Goal: Transaction & Acquisition: Purchase product/service

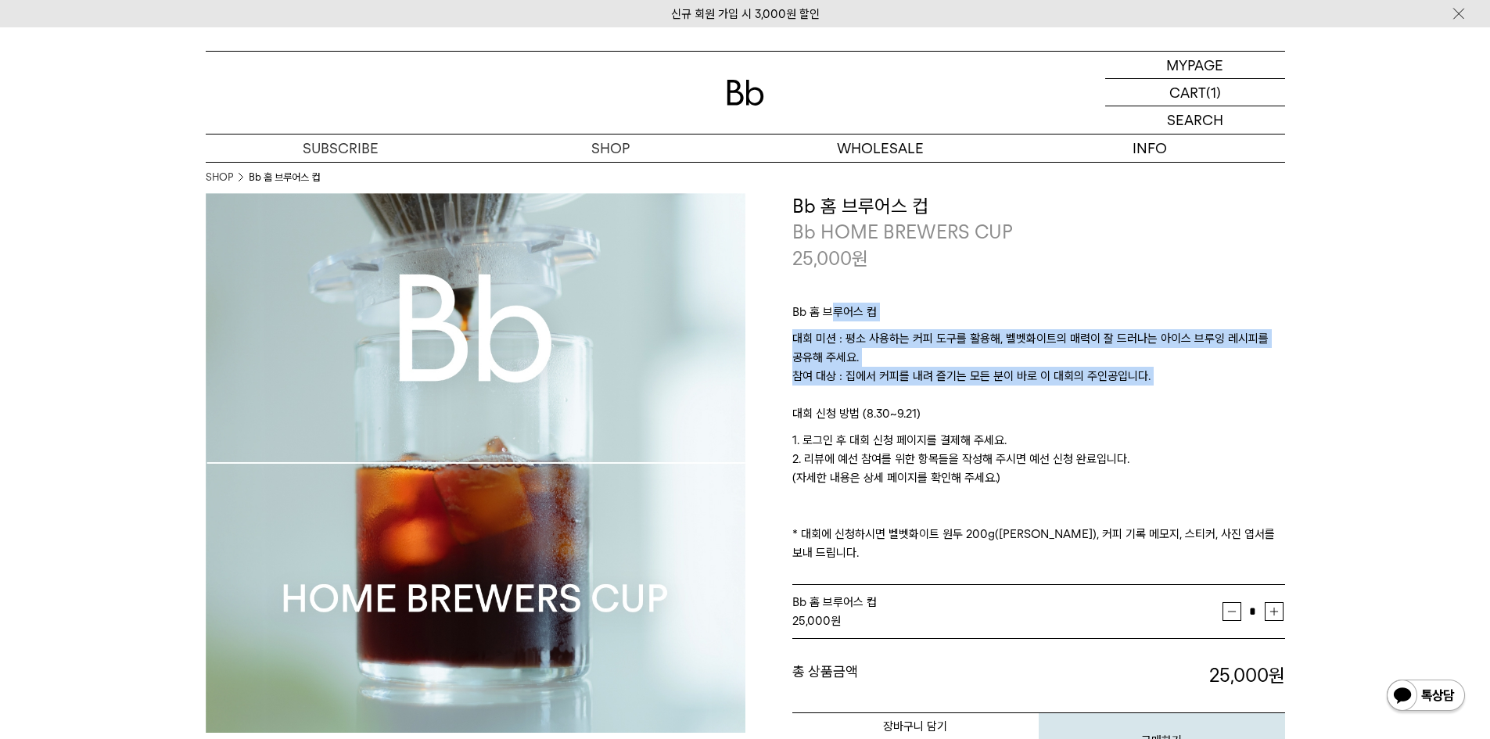
drag, startPoint x: 831, startPoint y: 278, endPoint x: 1194, endPoint y: 390, distance: 380.0
click at [1194, 390] on div "Bb 홈 브루어스 컵 대회 미션 : 평소 사용하는 커피 도구를 활용해, 벨벳화이트의 매력이 잘 드러나는 아이스 브루잉 레시피를 공유해 주세요.…" at bounding box center [1038, 428] width 493 height 314
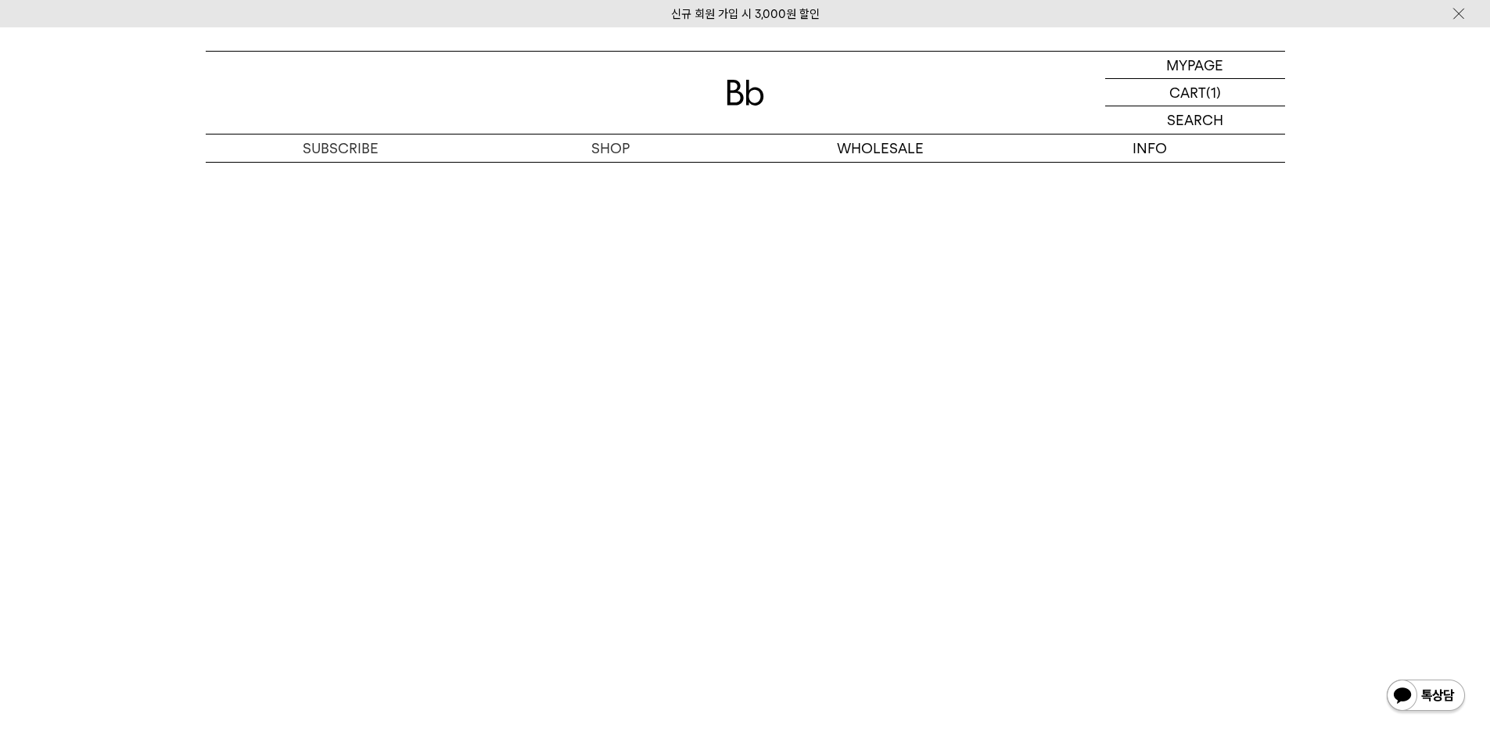
scroll to position [9307, 0]
click at [564, 153] on p "숍" at bounding box center [611, 148] width 270 height 27
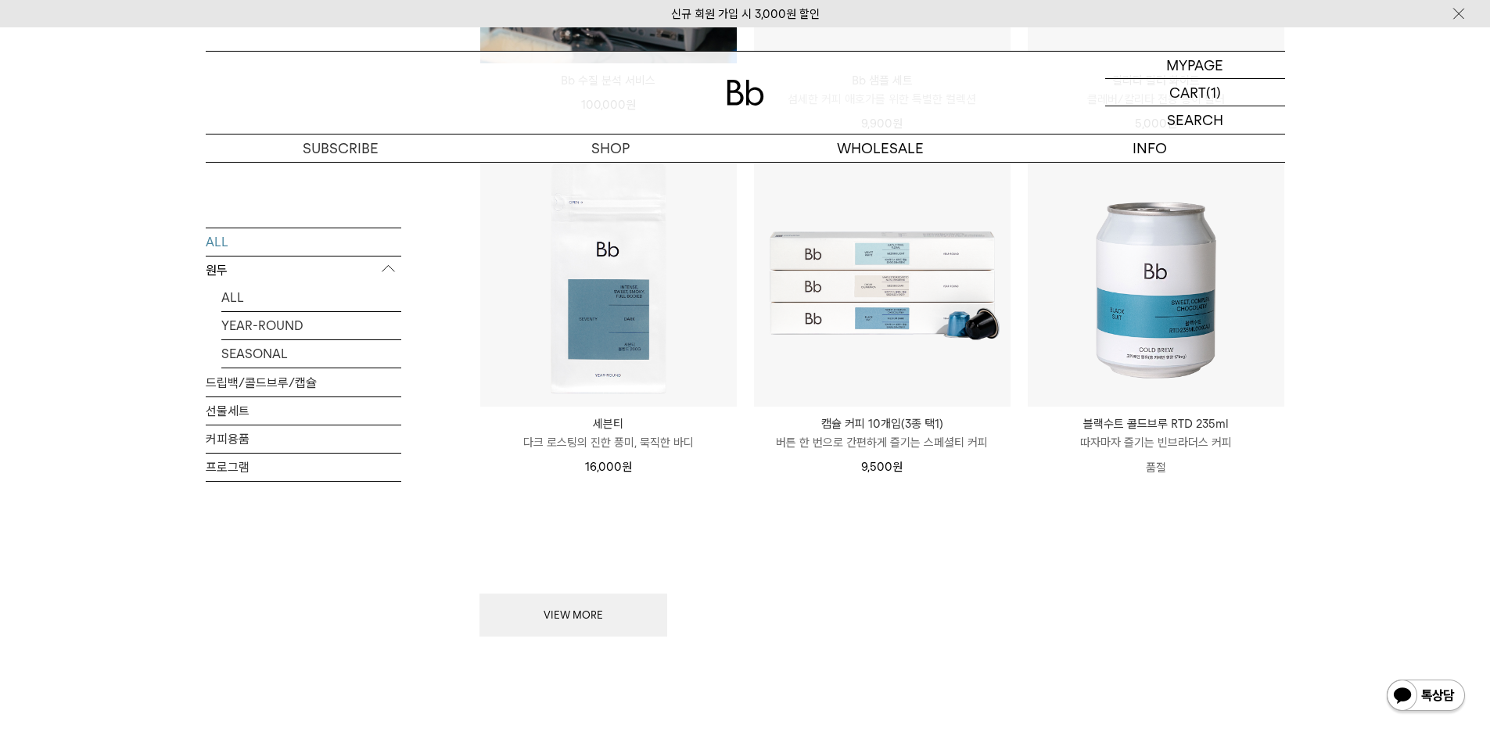
scroll to position [2033, 0]
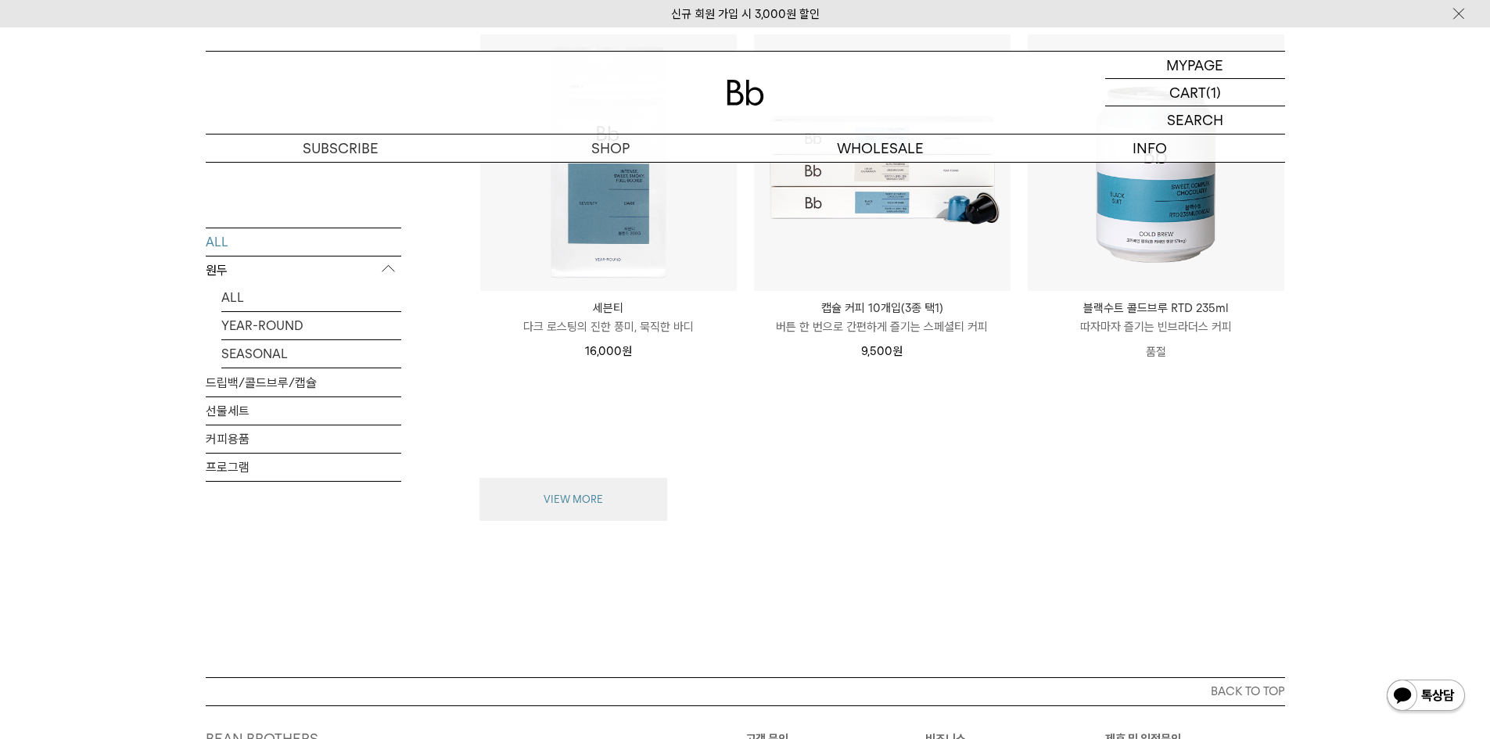
click at [573, 490] on button "VIEW MORE" at bounding box center [573, 500] width 188 height 44
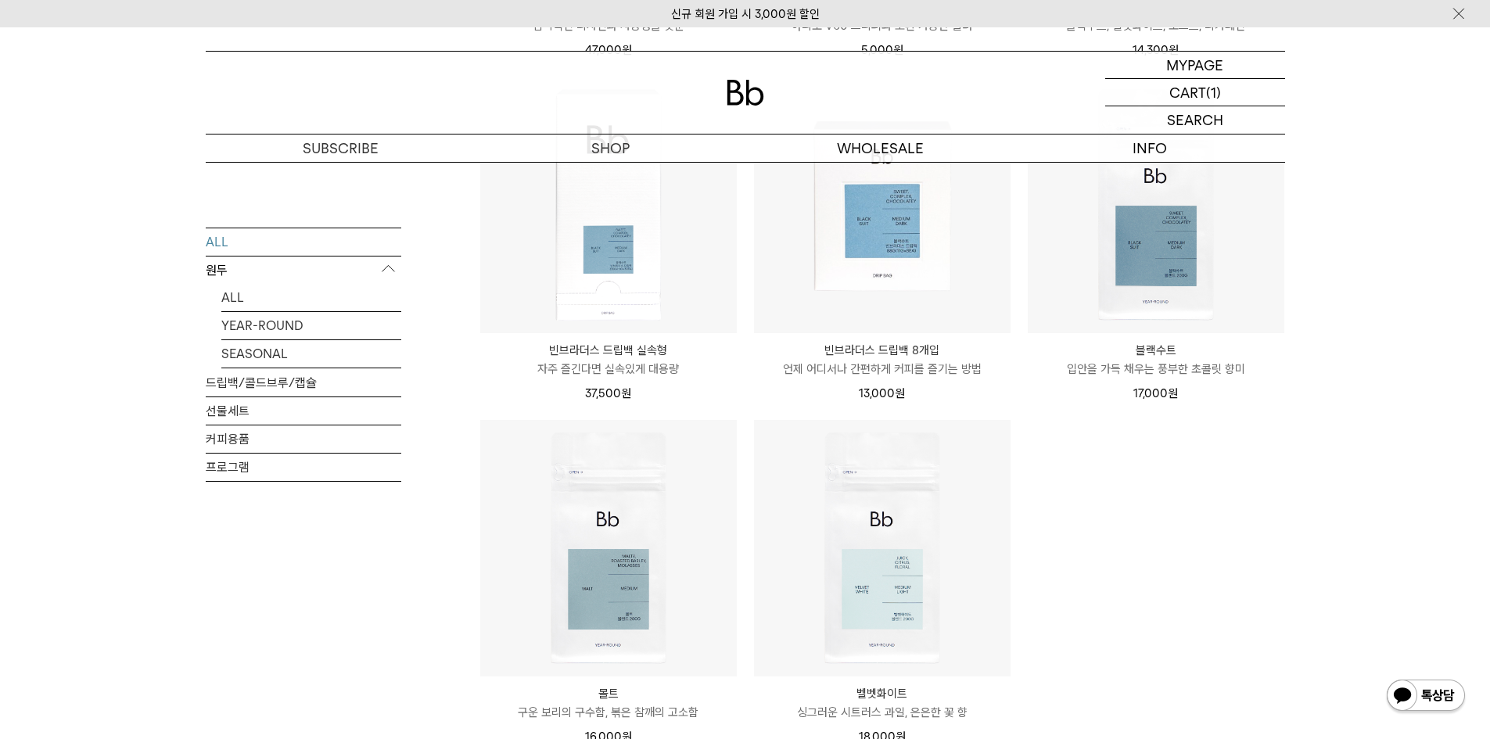
scroll to position [3050, 0]
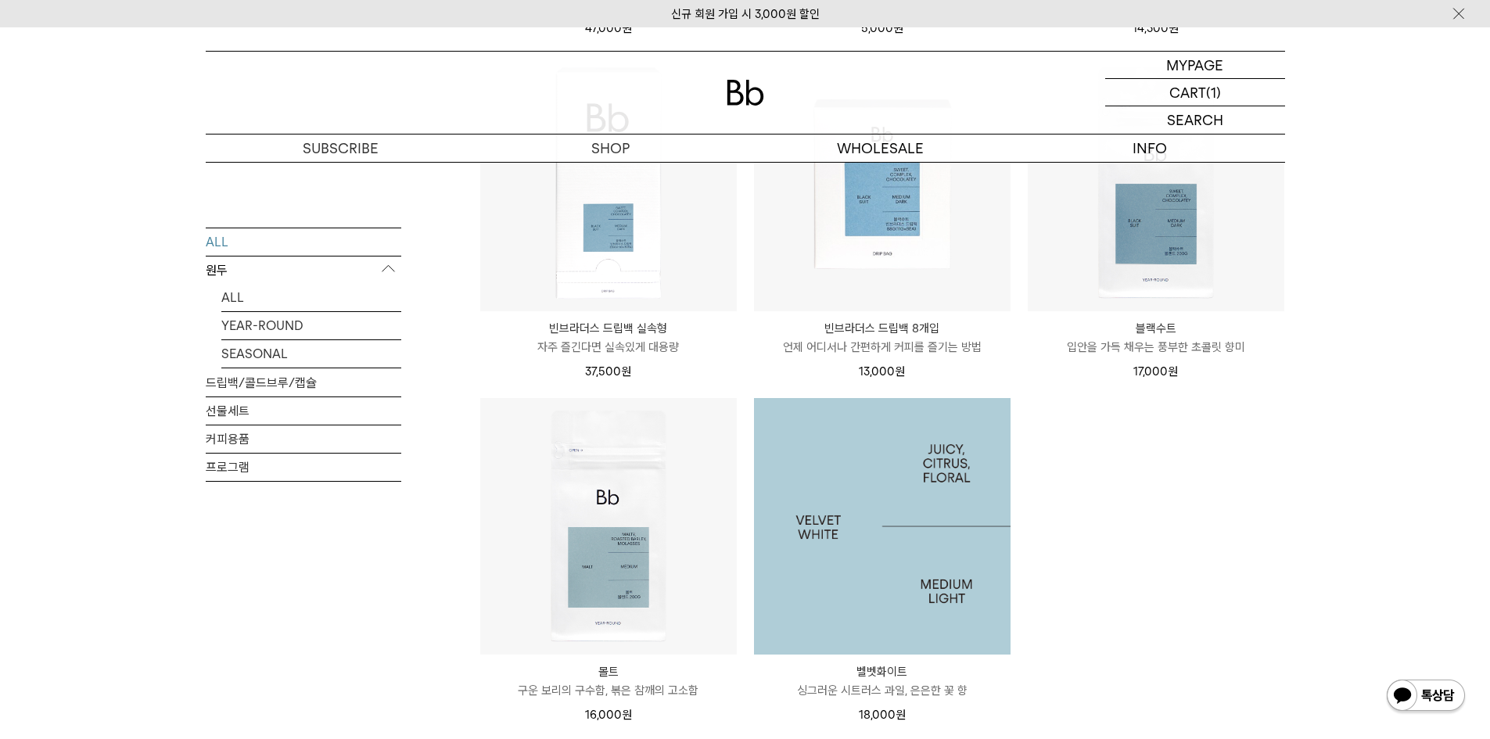
click at [891, 501] on img at bounding box center [882, 526] width 257 height 257
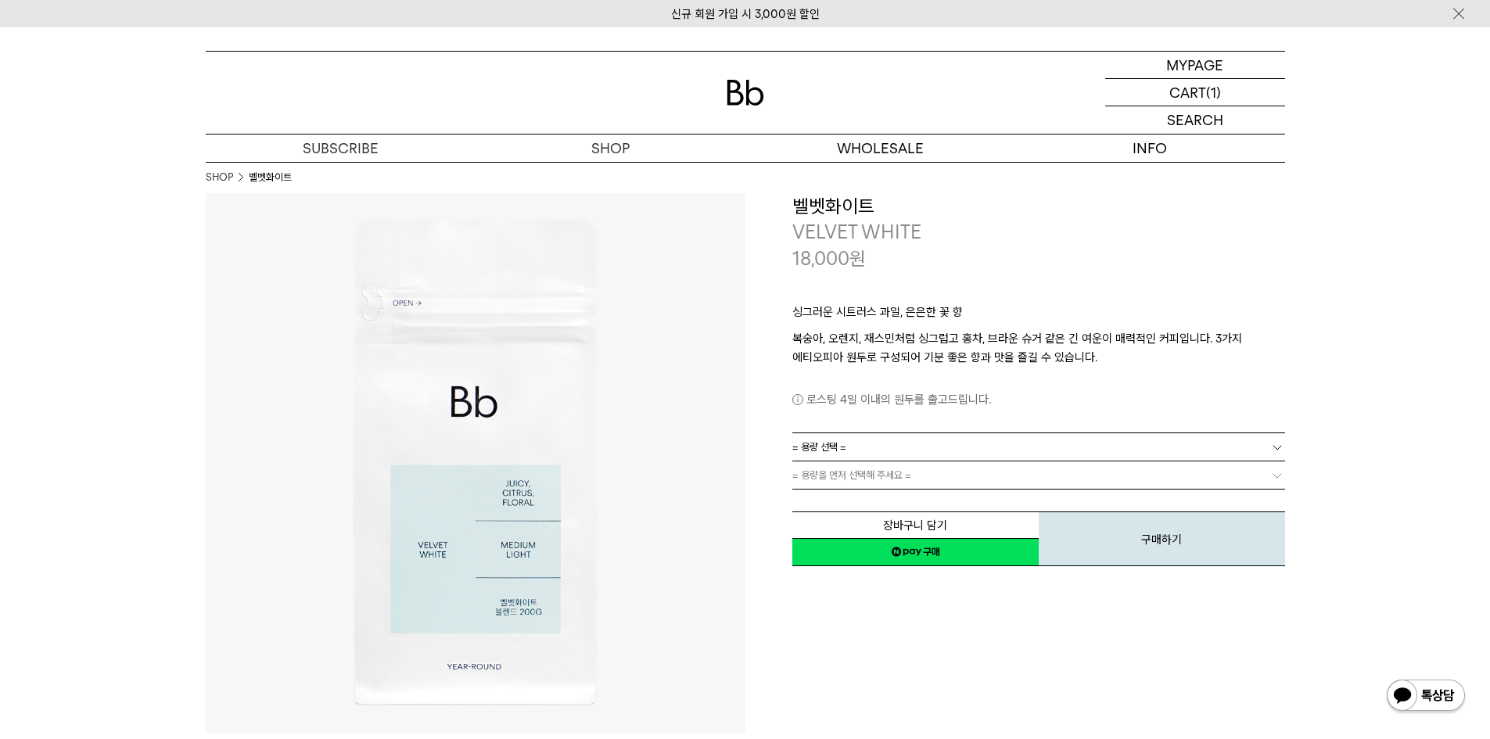
click at [1098, 439] on link "= 용량 선택 =" at bounding box center [1038, 446] width 493 height 27
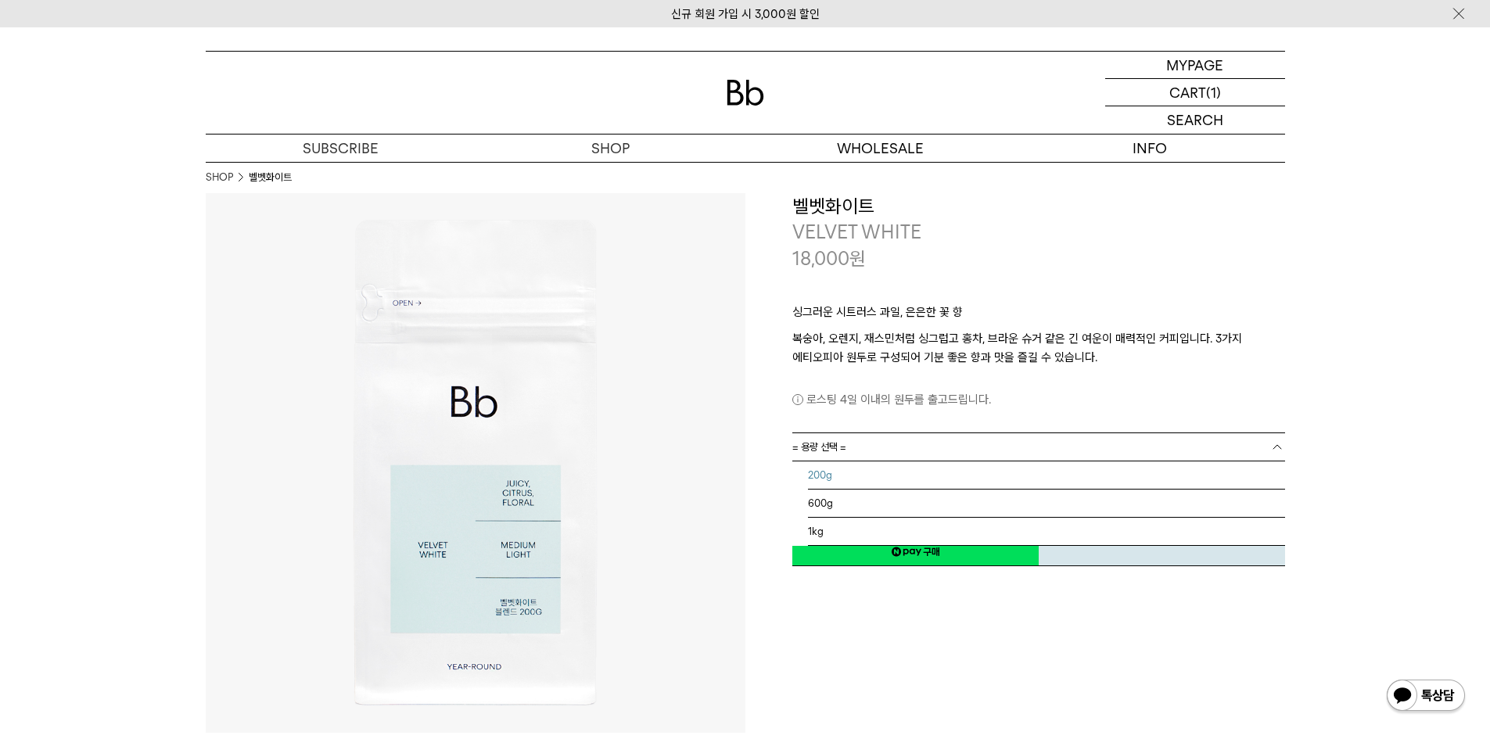
click at [1068, 484] on li "200g" at bounding box center [1046, 475] width 477 height 28
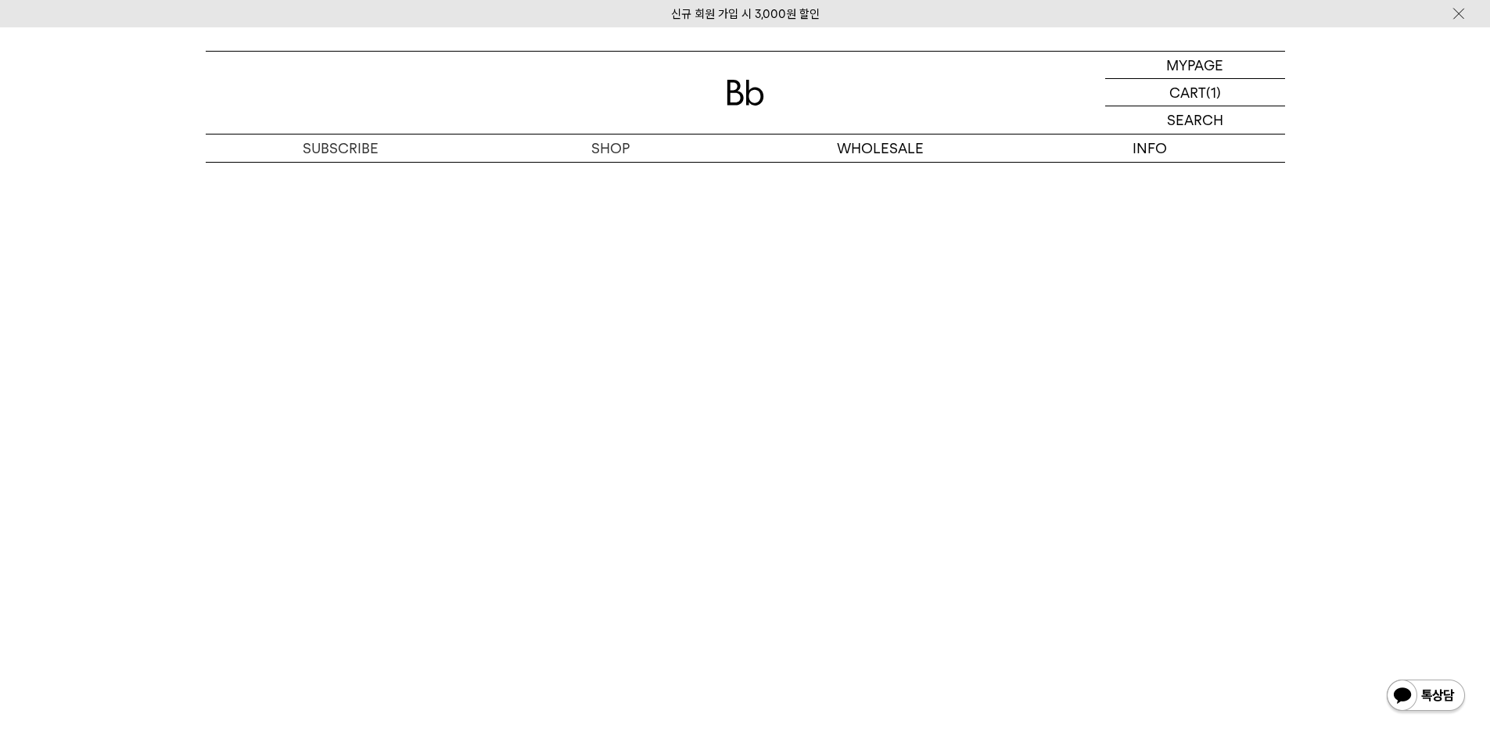
scroll to position [9307, 0]
